Goal: Information Seeking & Learning: Learn about a topic

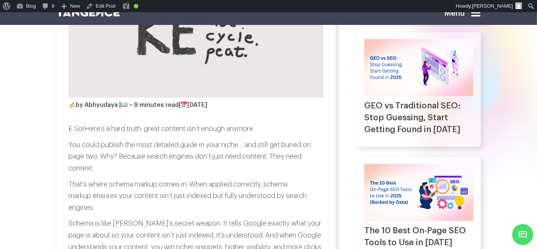
scroll to position [228, 0]
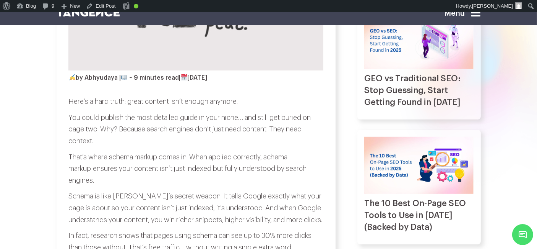
scroll to position [252, 0]
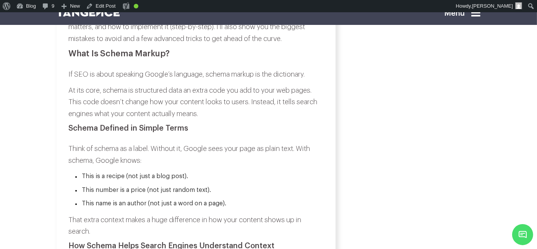
scroll to position [520, 0]
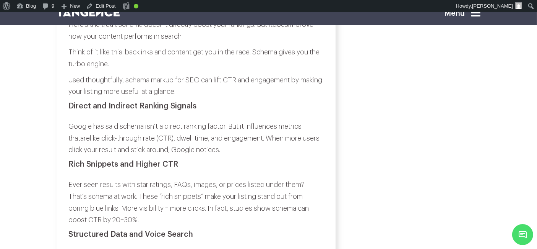
scroll to position [933, 0]
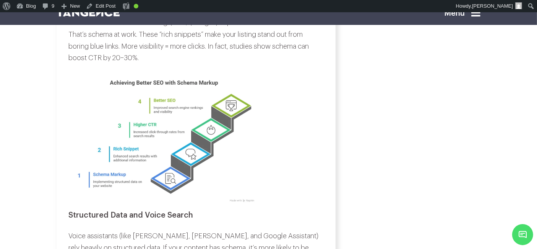
scroll to position [1095, 0]
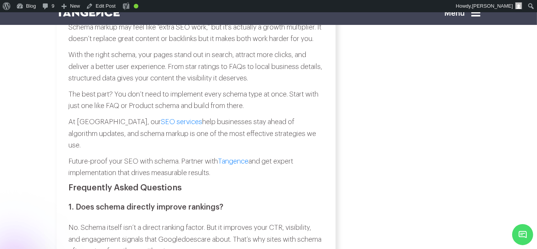
scroll to position [3332, 0]
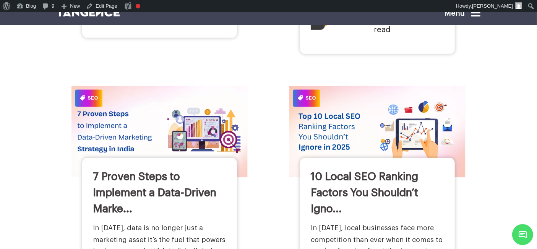
scroll to position [556, 0]
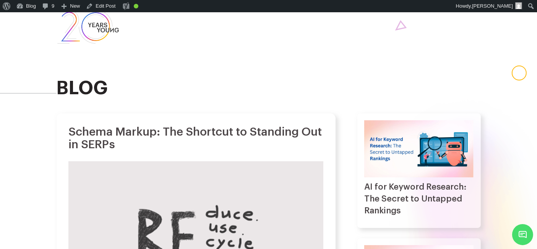
scroll to position [20, 0]
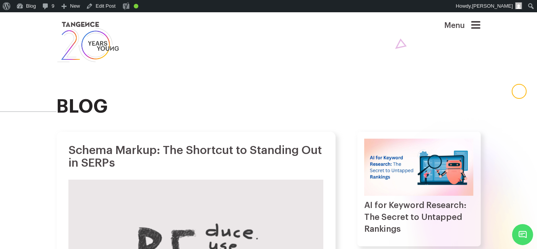
scroll to position [10, 0]
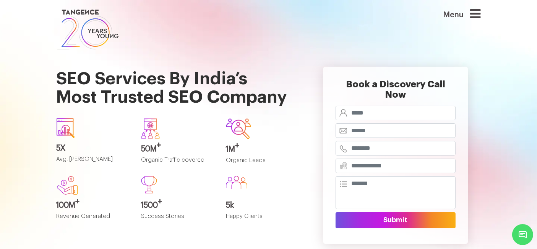
click at [306, 182] on div "Book a Discovery Call Now Submit" at bounding box center [396, 155] width 182 height 208
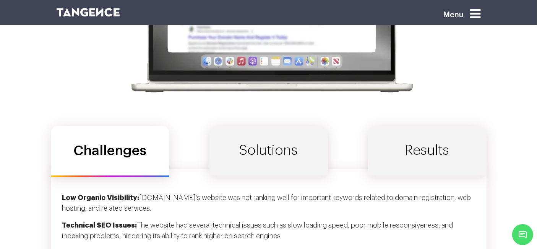
scroll to position [2414, 0]
